Goal: Task Accomplishment & Management: Use online tool/utility

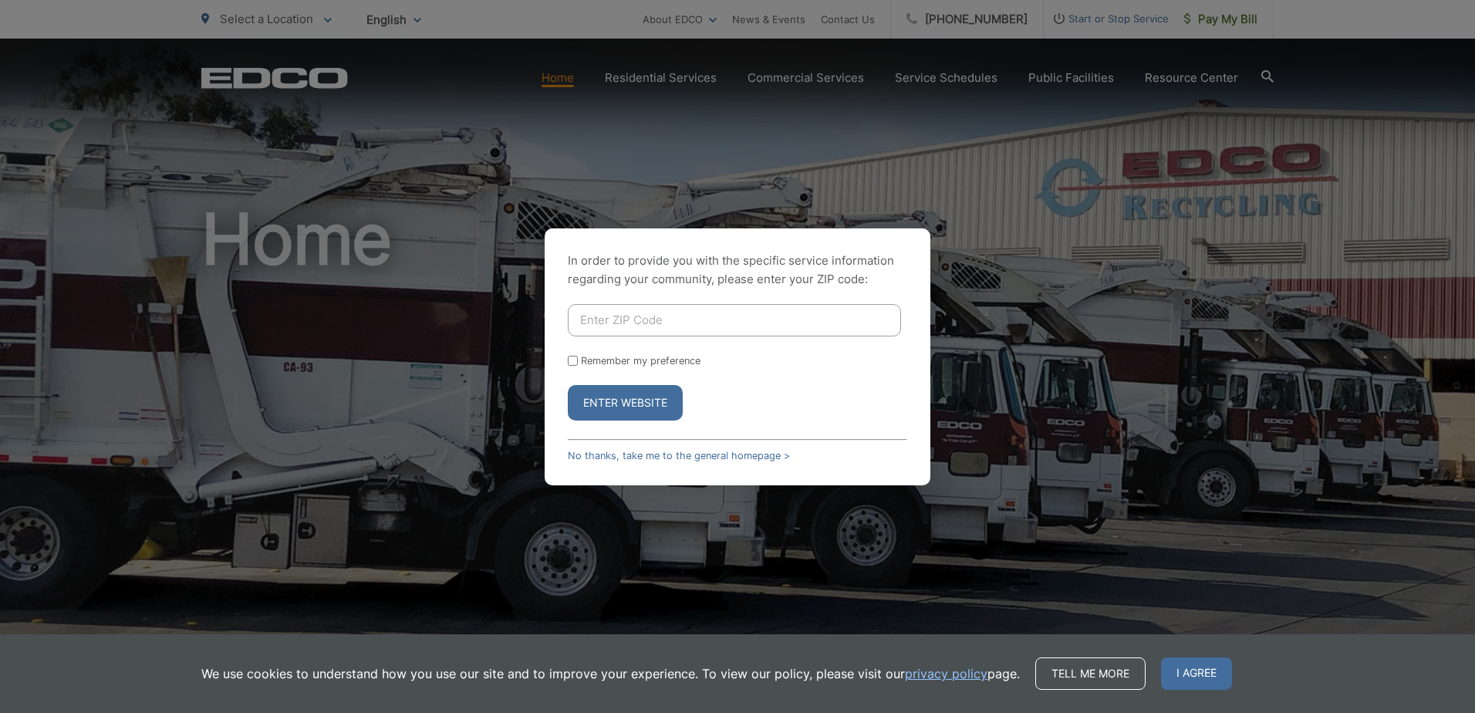
click at [620, 315] on input "Enter ZIP Code" at bounding box center [734, 320] width 333 height 32
type input "92024"
click at [628, 401] on button "Enter Website" at bounding box center [625, 402] width 115 height 35
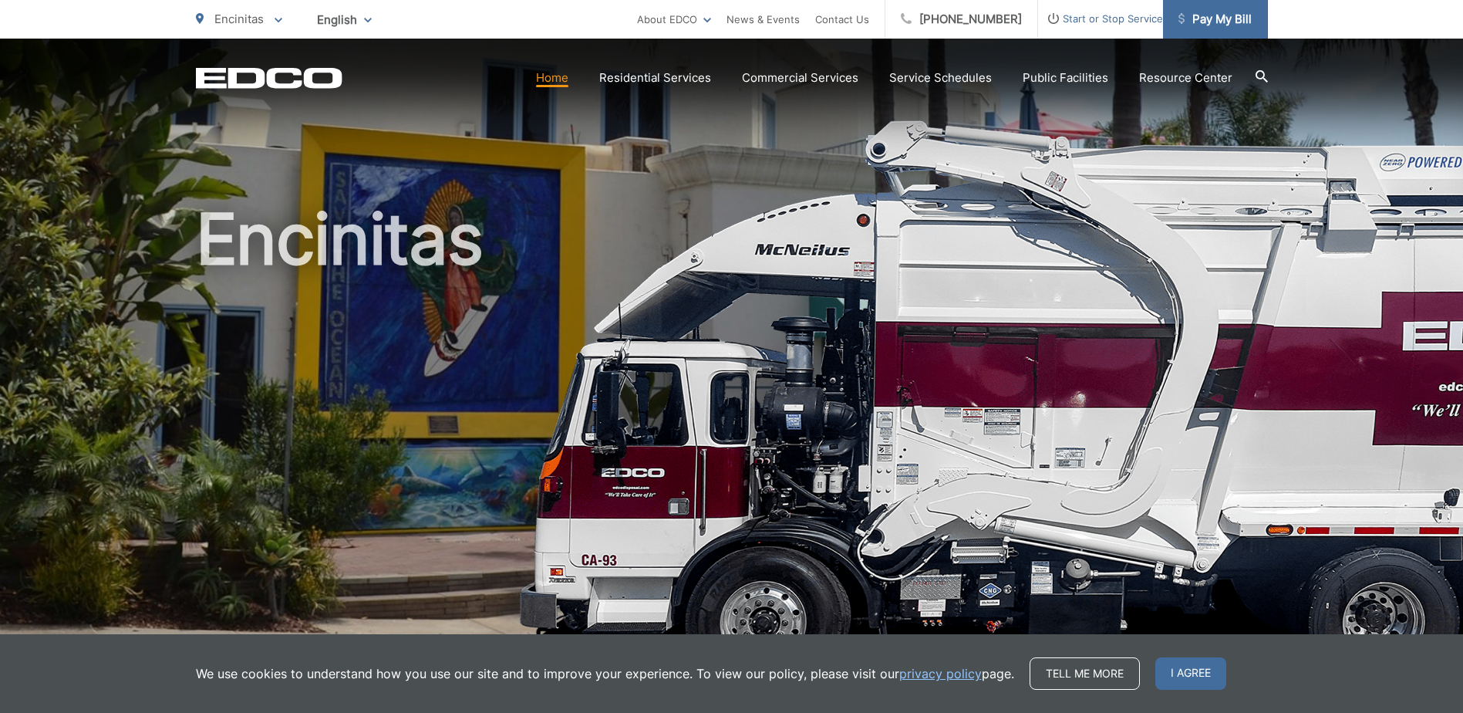
click at [1200, 22] on span "Pay My Bill" at bounding box center [1214, 19] width 73 height 19
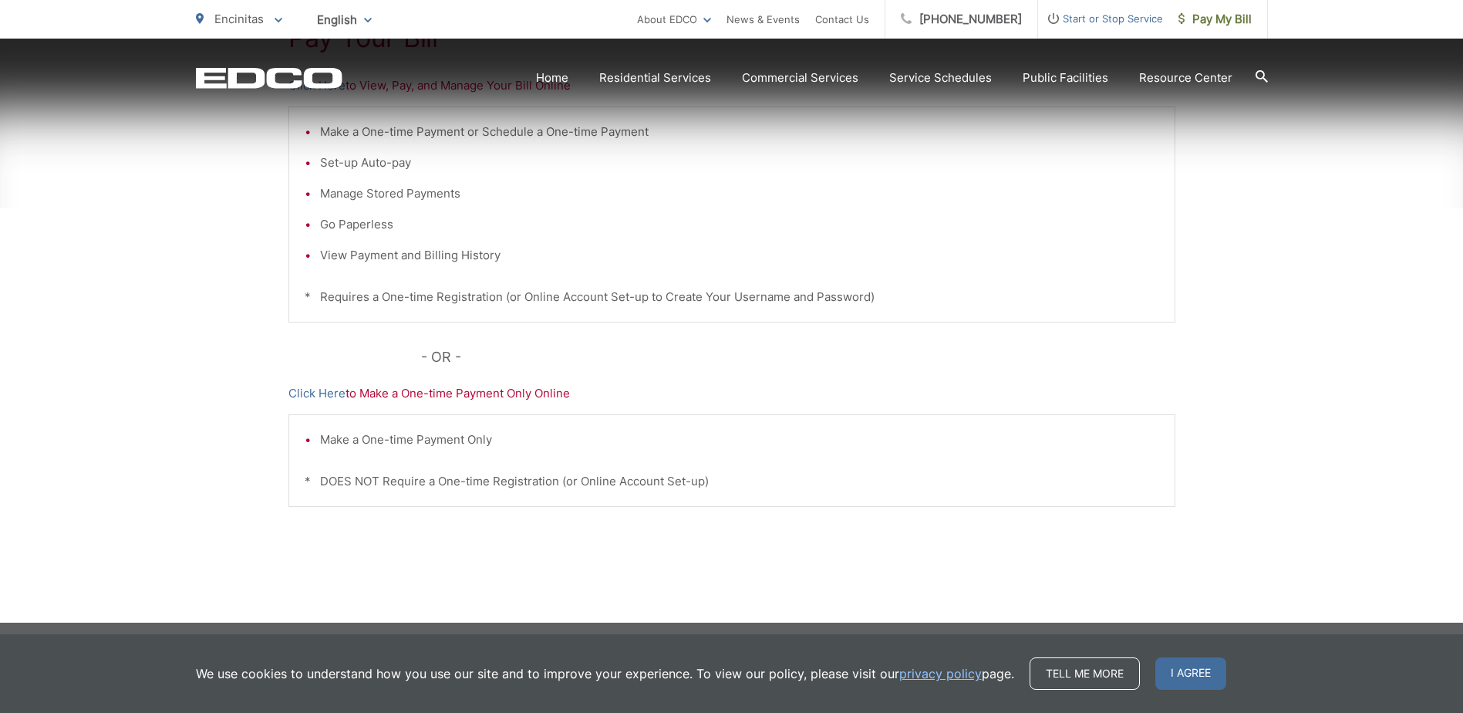
scroll to position [384, 0]
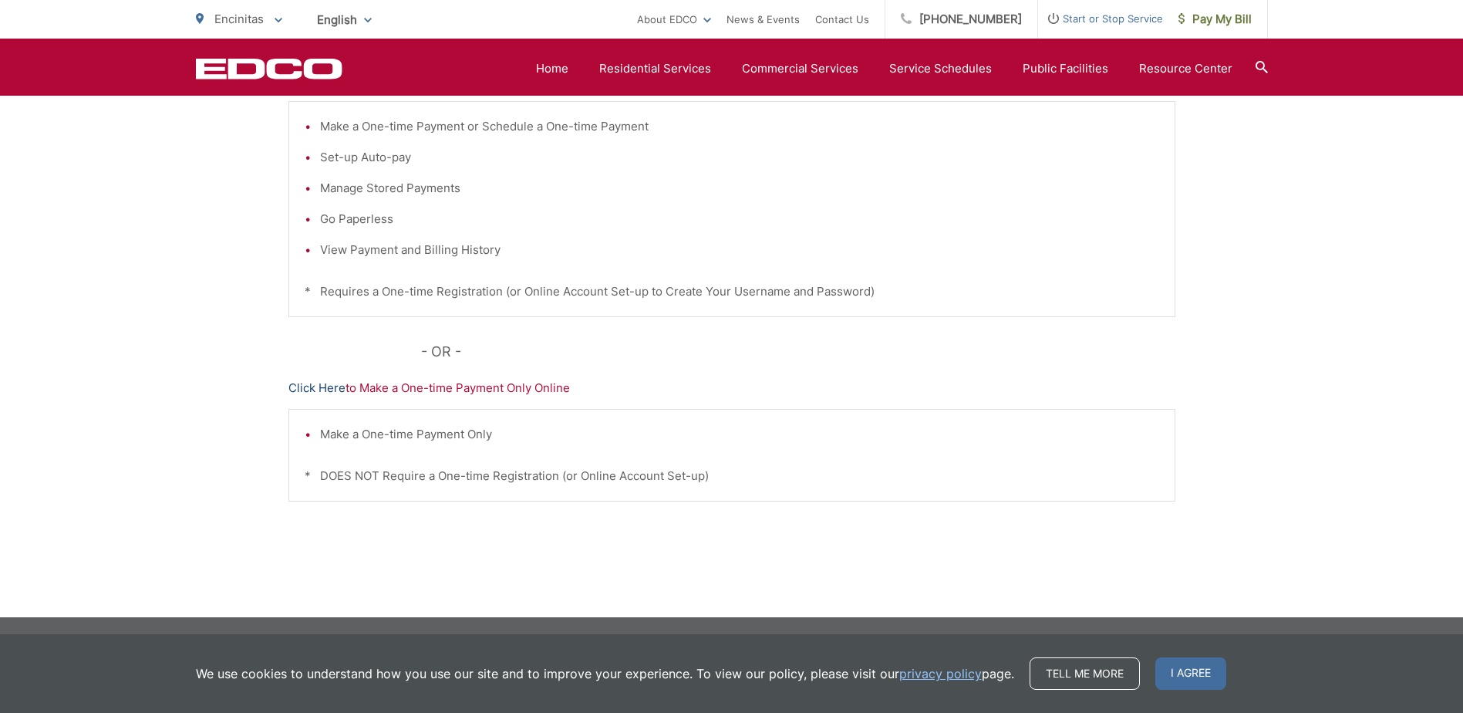
click at [326, 389] on link "Click Here" at bounding box center [316, 388] width 57 height 19
